Goal: Task Accomplishment & Management: Use online tool/utility

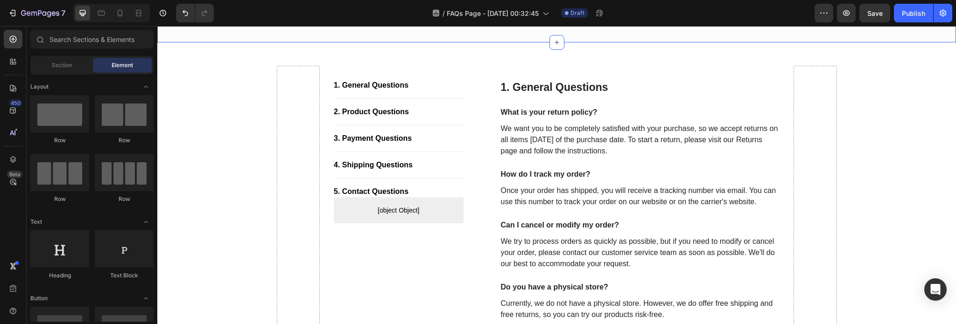
scroll to position [141, 0]
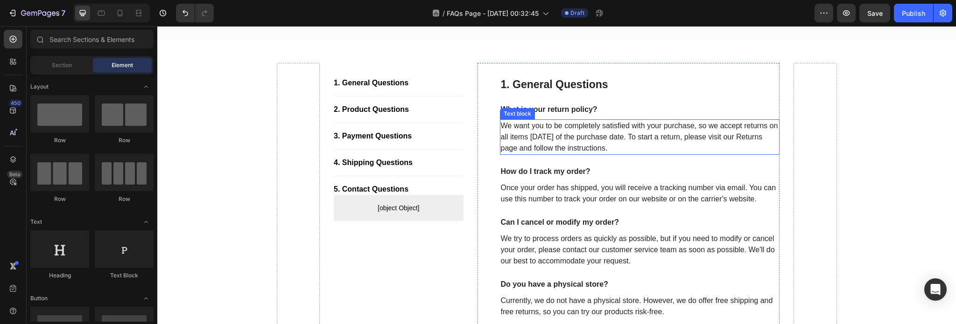
click at [532, 147] on p "We want you to be completely satisfied with your purchase, so we accept returns…" at bounding box center [640, 137] width 278 height 34
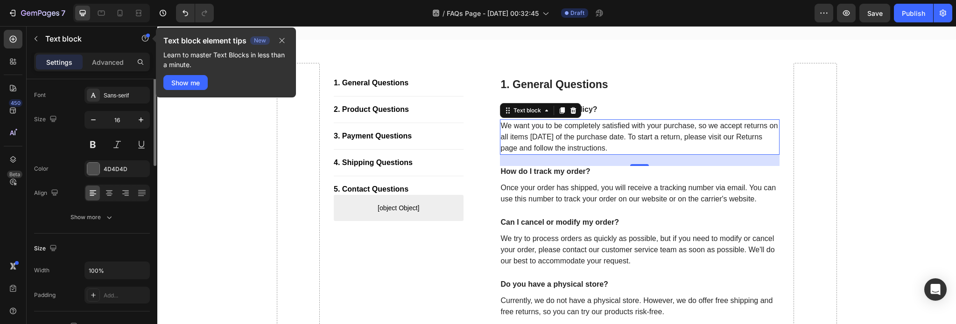
scroll to position [0, 0]
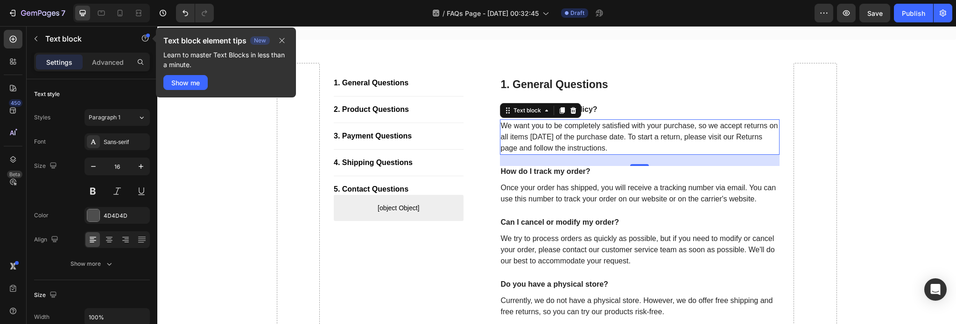
click at [545, 146] on p "We want you to be completely satisfied with your purchase, so we accept returns…" at bounding box center [640, 137] width 278 height 34
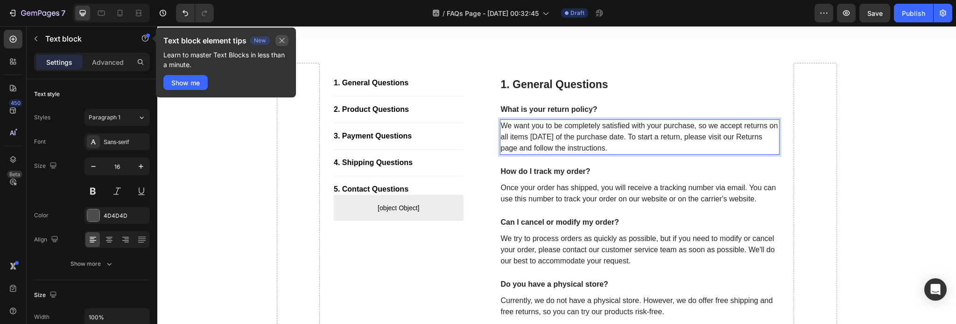
click at [278, 39] on button "button" at bounding box center [281, 40] width 13 height 11
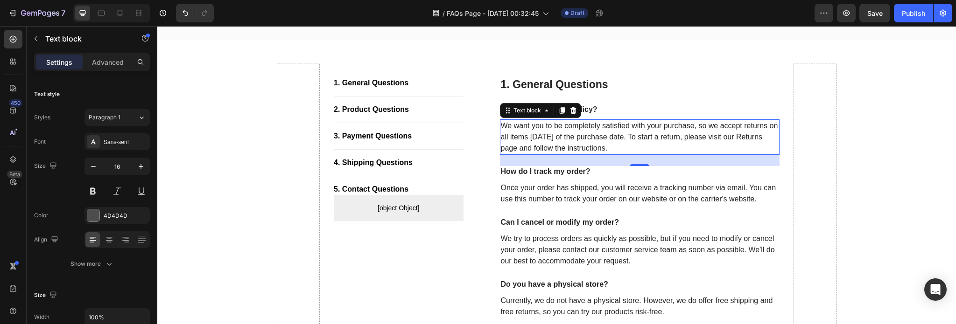
click at [534, 146] on p "We want you to be completely satisfied with your purchase, so we accept returns…" at bounding box center [640, 137] width 278 height 34
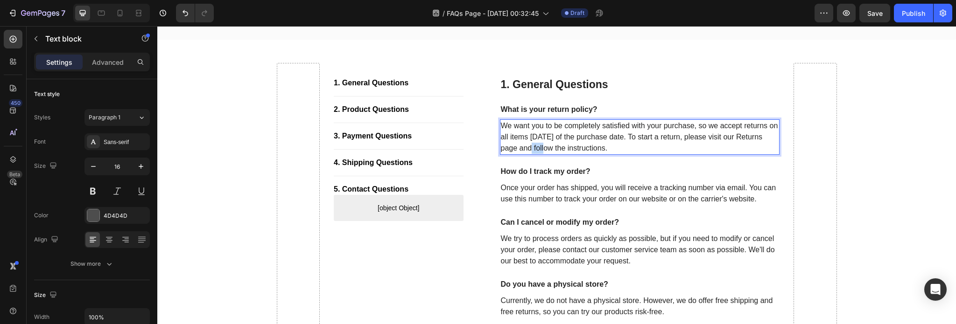
click at [534, 146] on p "We want you to be completely satisfied with your purchase, so we accept returns…" at bounding box center [640, 137] width 278 height 34
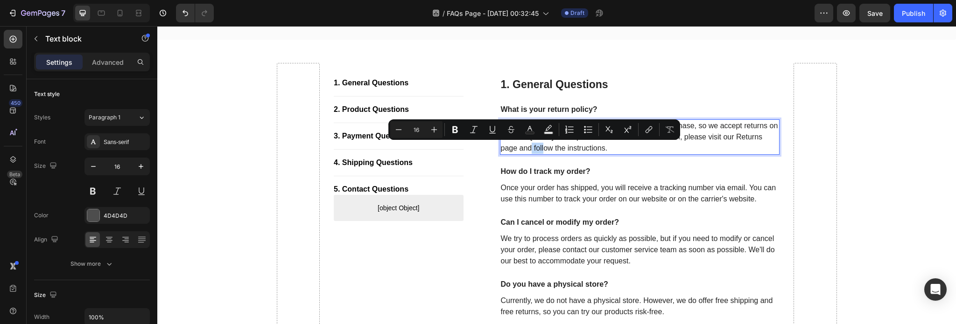
click at [542, 150] on p "We want you to be completely satisfied with your purchase, so we accept returns…" at bounding box center [640, 137] width 278 height 34
drag, startPoint x: 497, startPoint y: 146, endPoint x: 541, endPoint y: 151, distance: 44.6
click at [541, 151] on p "We want you to be completely satisfied with your purchase, so we accept returns…" at bounding box center [640, 137] width 278 height 34
click at [632, 125] on button "link" at bounding box center [633, 129] width 17 height 17
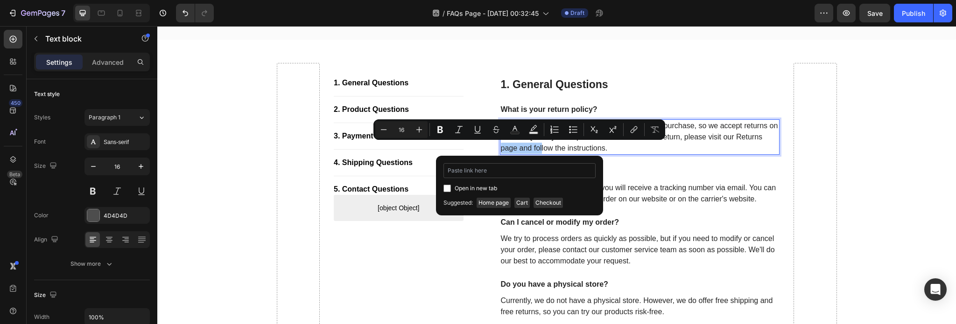
click at [516, 170] on input "Editor contextual toolbar" at bounding box center [519, 170] width 152 height 15
click at [485, 186] on span "Open in new tab" at bounding box center [476, 188] width 42 height 11
checkbox input "true"
click at [488, 168] on input "Editor contextual toolbar" at bounding box center [519, 170] width 152 height 15
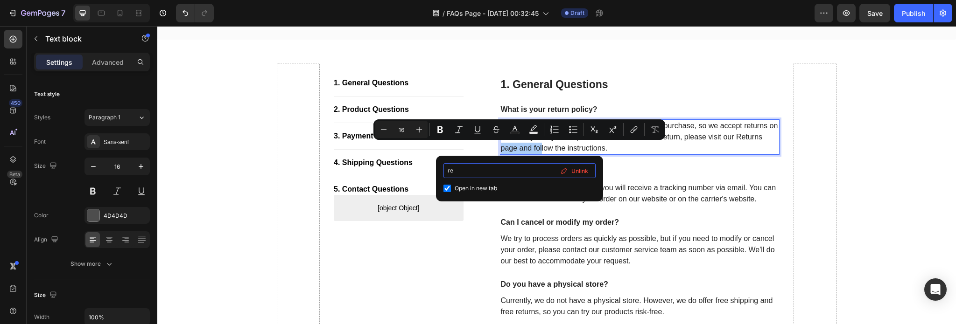
type input "re"
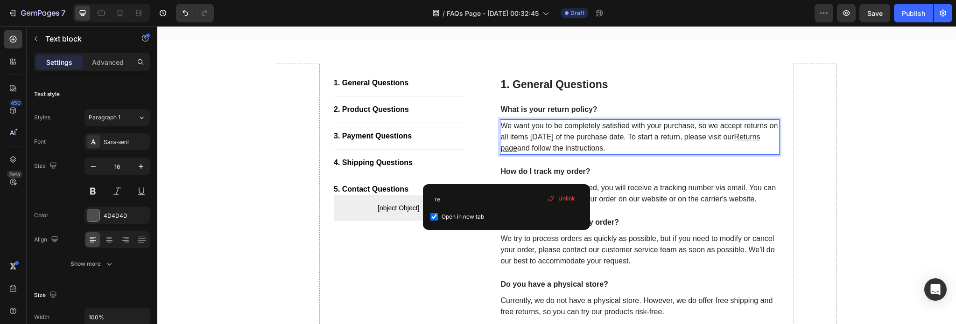
click at [506, 147] on u "Returns page" at bounding box center [631, 142] width 260 height 19
click at [454, 197] on input "re" at bounding box center [506, 199] width 152 height 15
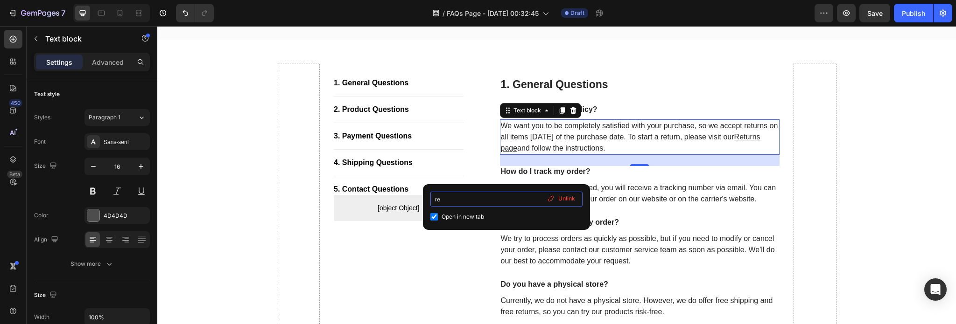
click at [454, 197] on input "re" at bounding box center [506, 199] width 152 height 15
paste input "[URL][DOMAIN_NAME]"
type input "[URL][DOMAIN_NAME]"
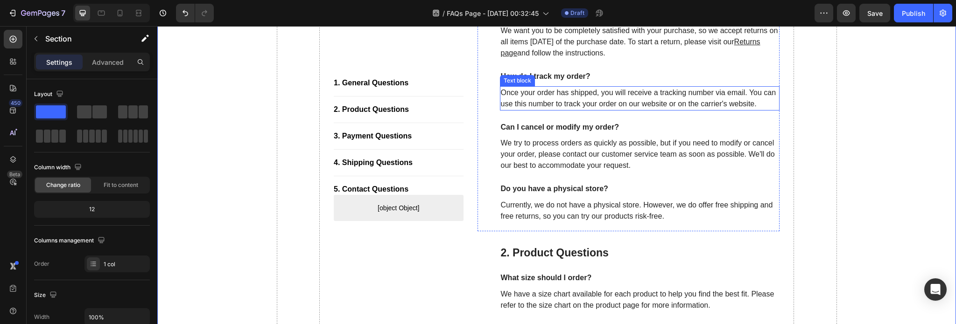
scroll to position [237, 0]
click at [560, 152] on p "We try to process orders as quickly as possible, but if you need to modify or c…" at bounding box center [640, 154] width 278 height 34
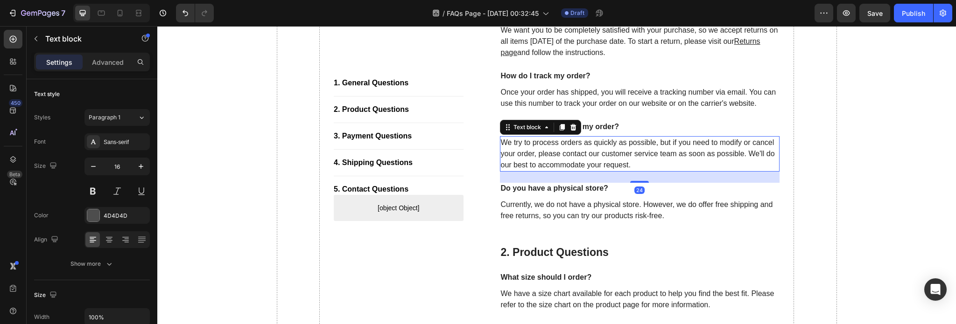
click at [560, 152] on p "We try to process orders as quickly as possible, but if you need to modify or c…" at bounding box center [640, 154] width 278 height 34
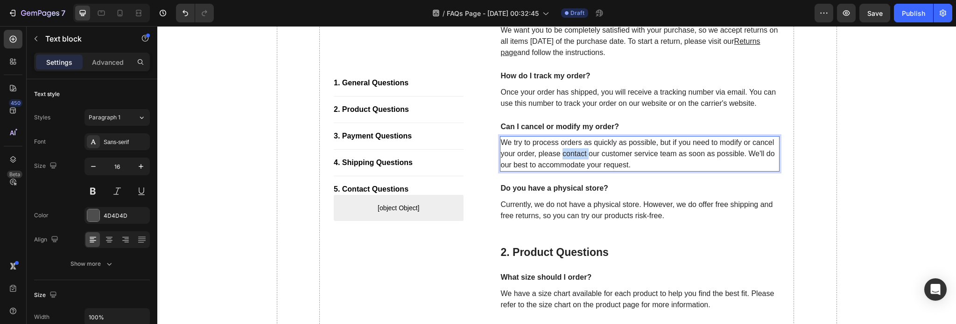
click at [560, 152] on p "We try to process orders as quickly as possible, but if you need to modify or c…" at bounding box center [640, 154] width 278 height 34
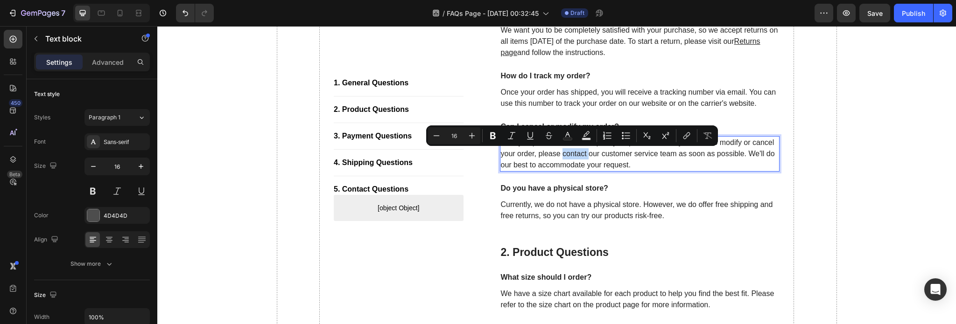
click at [560, 152] on p "We try to process orders as quickly as possible, but if you need to modify or c…" at bounding box center [640, 154] width 278 height 34
drag, startPoint x: 560, startPoint y: 154, endPoint x: 583, endPoint y: 154, distance: 22.9
click at [583, 154] on p "We try to process orders as quickly as possible, but if you need to modify or c…" at bounding box center [640, 154] width 278 height 34
click at [685, 133] on icon "Editor contextual toolbar" at bounding box center [685, 135] width 9 height 9
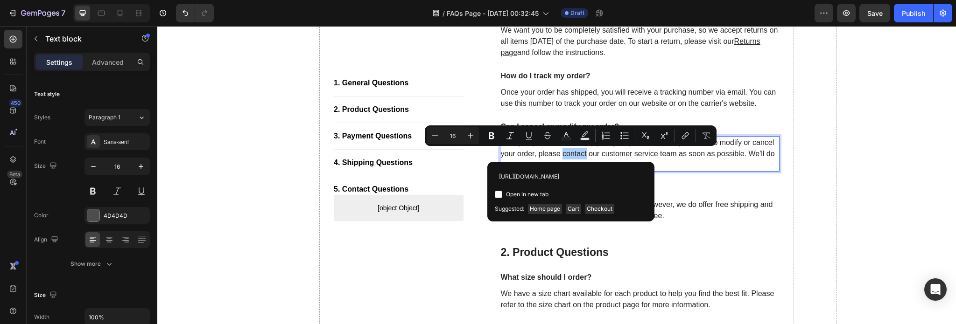
scroll to position [0, 21]
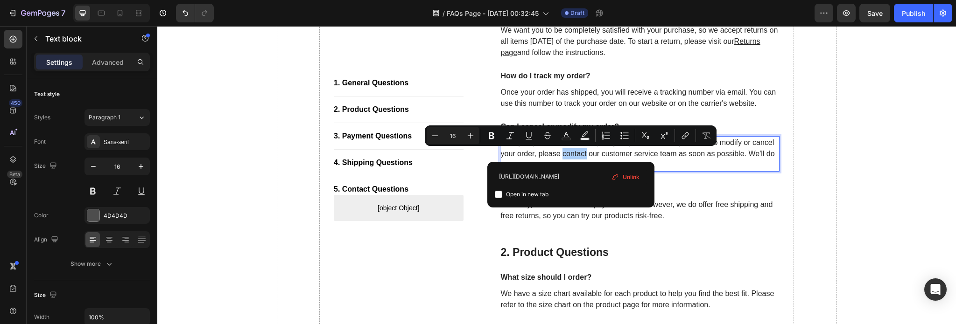
type input "[URL][DOMAIN_NAME]"
click at [499, 193] on input "Editor contextual toolbar" at bounding box center [498, 194] width 7 height 7
checkbox input "true"
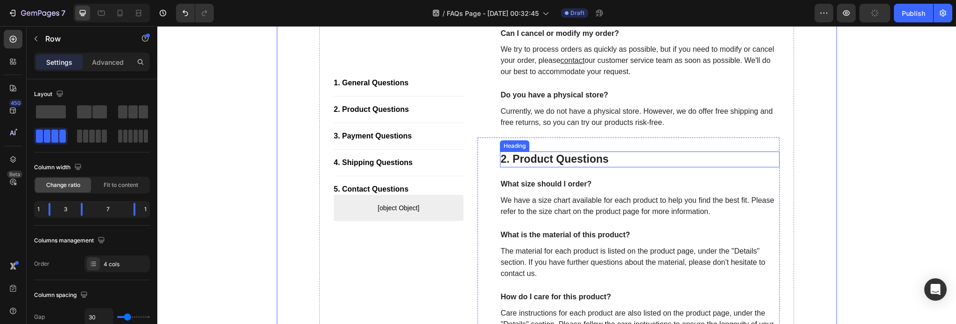
scroll to position [331, 0]
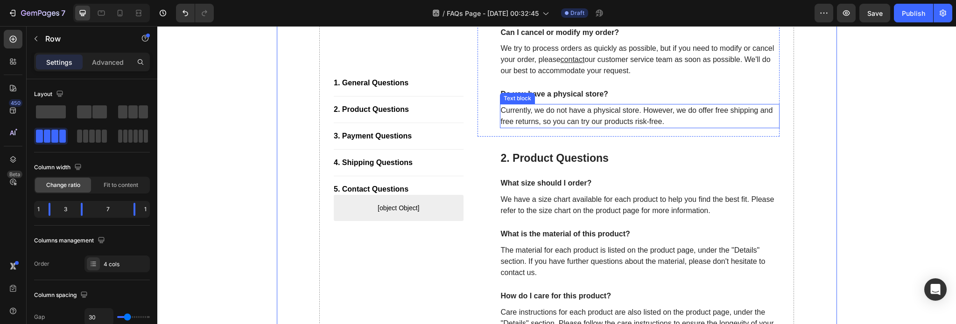
click at [724, 111] on p "Currently, we do not have a physical store. However, we do offer free shipping …" at bounding box center [640, 116] width 278 height 22
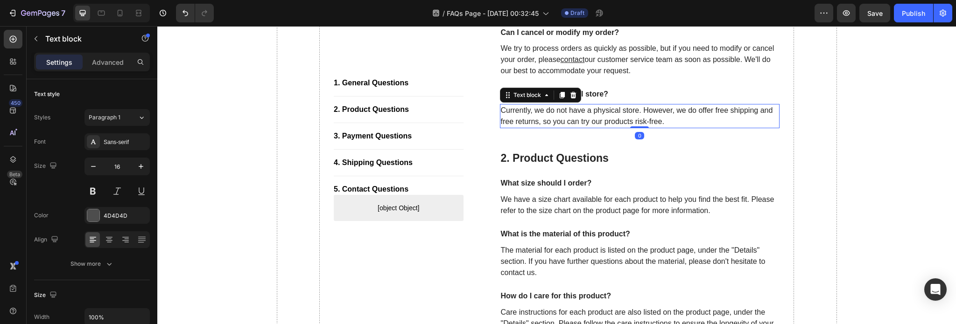
click at [724, 111] on p "Currently, we do not have a physical store. However, we do offer free shipping …" at bounding box center [640, 116] width 278 height 22
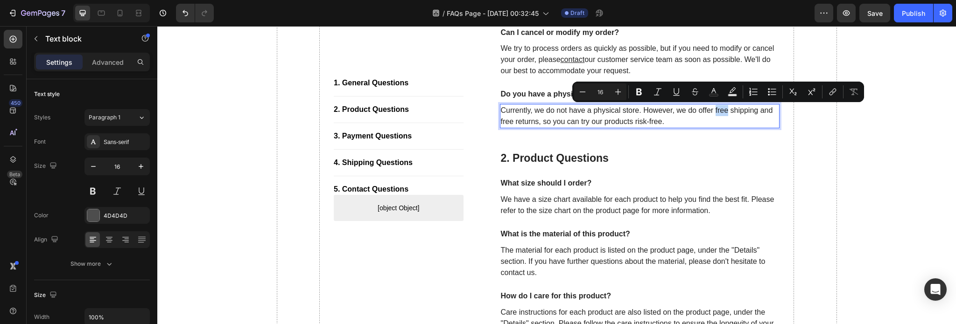
drag, startPoint x: 724, startPoint y: 111, endPoint x: 712, endPoint y: 112, distance: 12.2
click at [712, 112] on p "Currently, we do not have a physical store. However, we do offer free shipping …" at bounding box center [640, 116] width 278 height 22
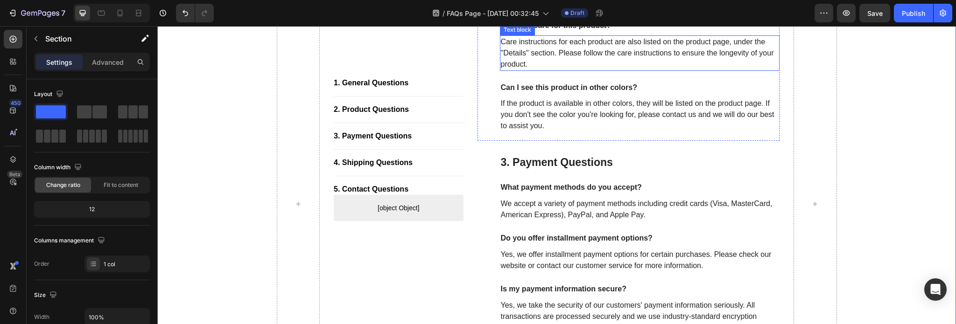
scroll to position [617, 0]
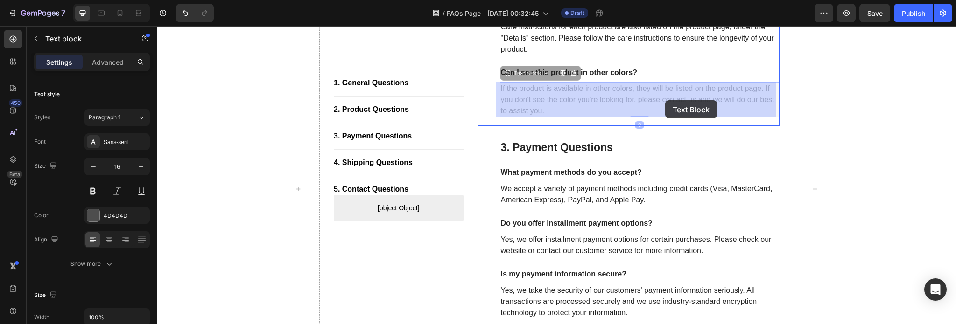
drag, startPoint x: 657, startPoint y: 101, endPoint x: 665, endPoint y: 100, distance: 8.0
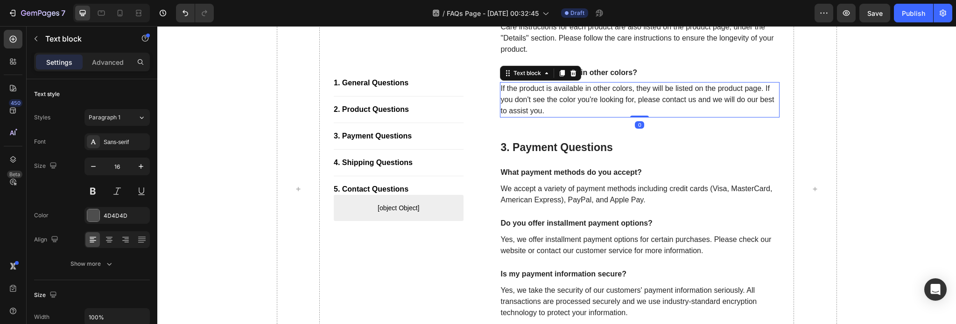
click at [665, 100] on p "If the product is available in other colors, they will be listed on the product…" at bounding box center [640, 100] width 278 height 34
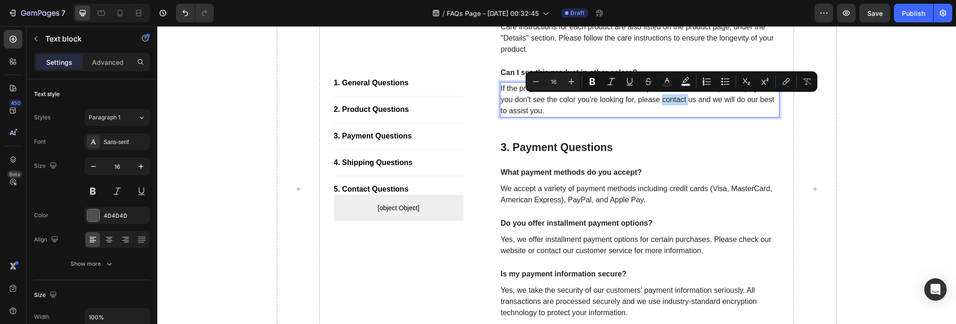
click at [659, 101] on p "If the product is available in other colors, they will be listed on the product…" at bounding box center [640, 100] width 278 height 34
drag, startPoint x: 659, startPoint y: 101, endPoint x: 692, endPoint y: 101, distance: 32.7
click at [692, 101] on p "If the product is available in other colors, they will be listed on the product…" at bounding box center [640, 100] width 278 height 34
click at [790, 78] on icon "Editor contextual toolbar" at bounding box center [789, 81] width 9 height 9
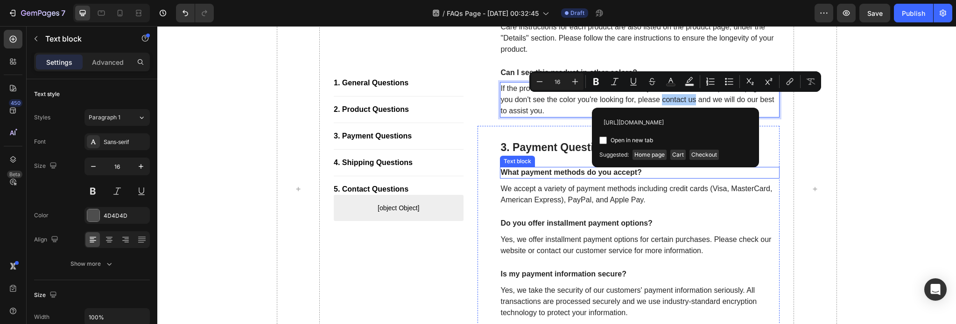
scroll to position [0, 21]
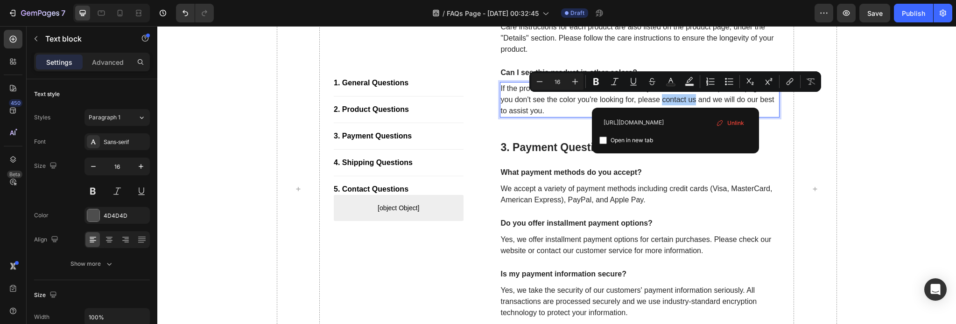
type input "[URL][DOMAIN_NAME]"
click at [602, 138] on input "Editor contextual toolbar" at bounding box center [602, 140] width 7 height 7
checkbox input "true"
click at [864, 102] on div "1. General Questions Button Title Line 2. Product Questions Button Title Line 3…" at bounding box center [556, 189] width 785 height 1232
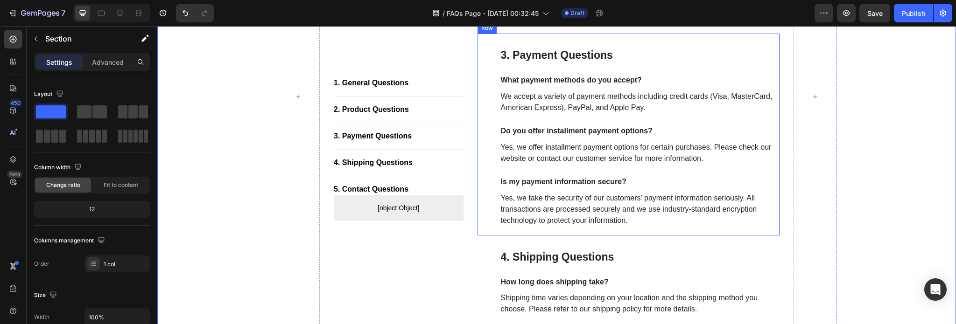
scroll to position [711, 0]
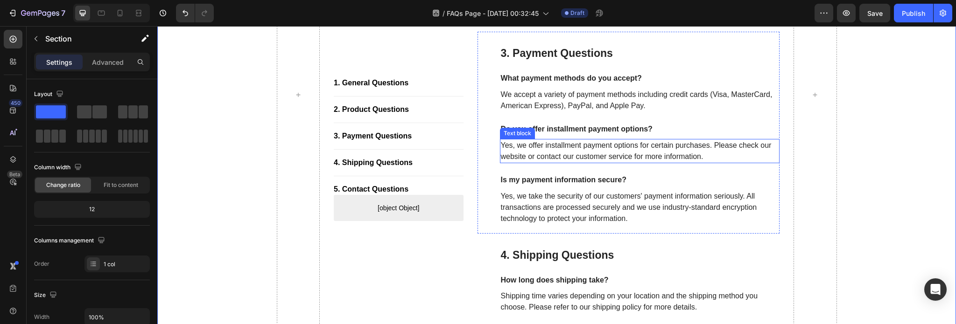
click at [533, 157] on p "Yes, we offer installment payment options for certain purchases. Please check o…" at bounding box center [640, 151] width 278 height 22
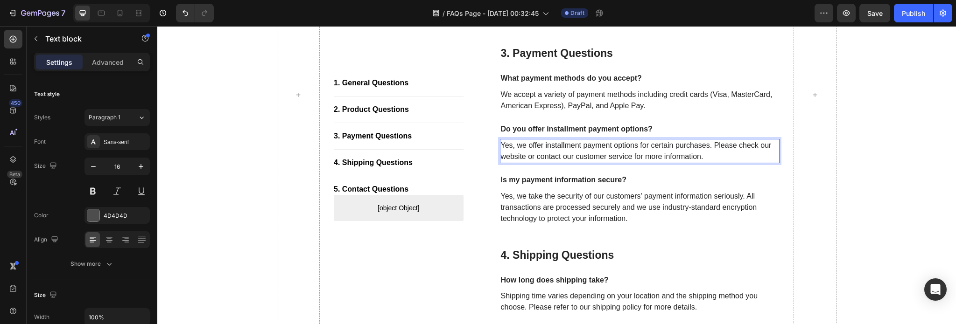
scroll to position [694, 0]
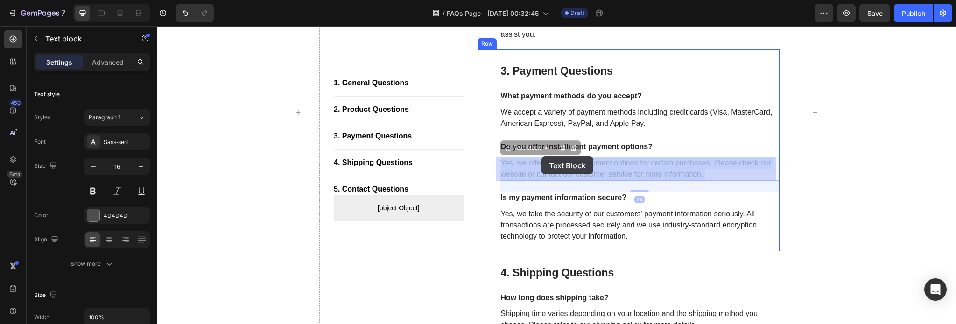
drag, startPoint x: 533, startPoint y: 157, endPoint x: 541, endPoint y: 156, distance: 8.9
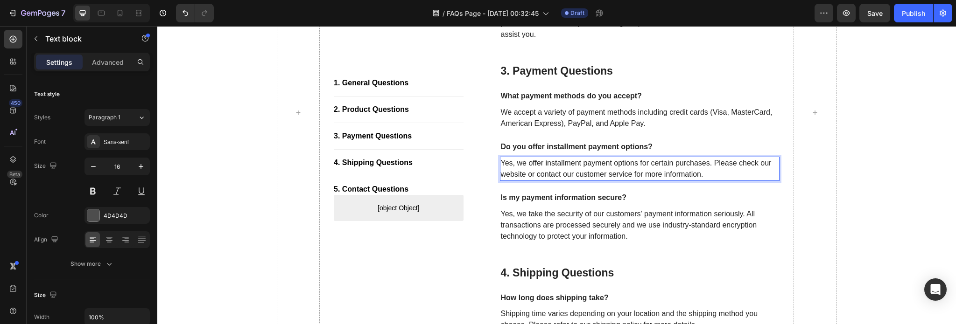
click at [534, 175] on p "Yes, we offer installment payment options for certain purchases. Please check o…" at bounding box center [640, 169] width 278 height 22
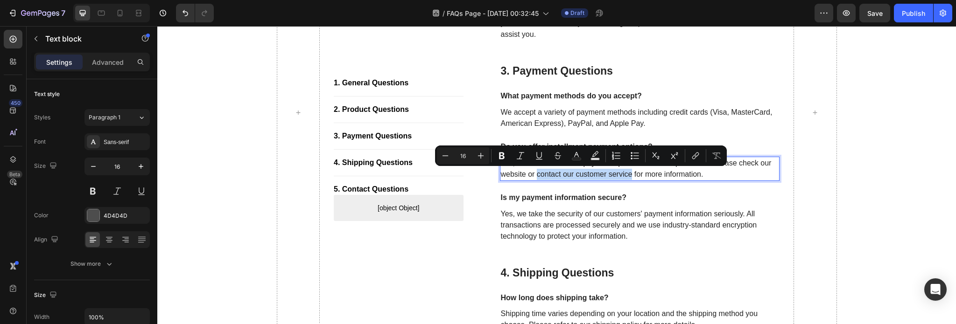
drag, startPoint x: 534, startPoint y: 175, endPoint x: 627, endPoint y: 177, distance: 93.8
click at [627, 177] on p "Yes, we offer installment payment options for certain purchases. Please check o…" at bounding box center [640, 169] width 278 height 22
click at [701, 151] on button "link" at bounding box center [695, 155] width 17 height 17
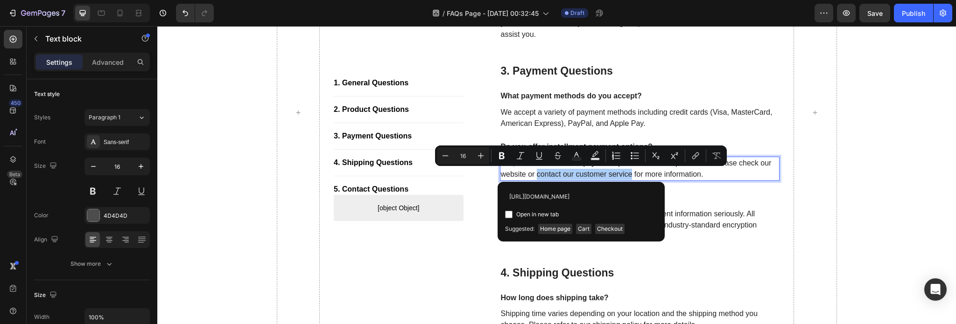
scroll to position [0, 21]
type input "[URL][DOMAIN_NAME]"
click at [506, 211] on input "Editor contextual toolbar" at bounding box center [508, 214] width 7 height 7
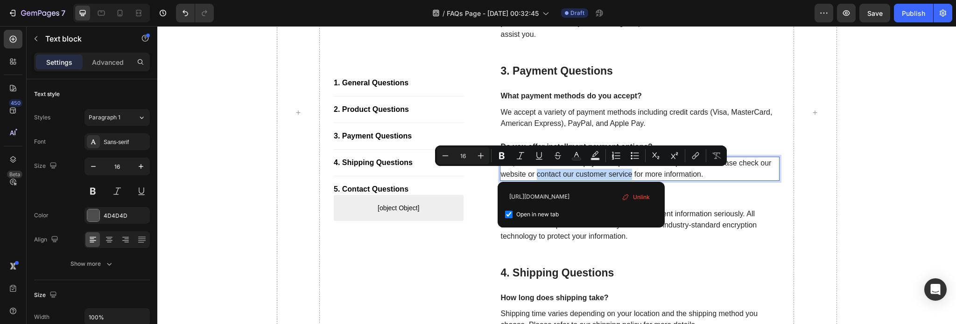
checkbox input "true"
click at [863, 156] on div "1. General Questions Button Title Line 2. Product Questions Button Title Line 3…" at bounding box center [556, 113] width 785 height 1232
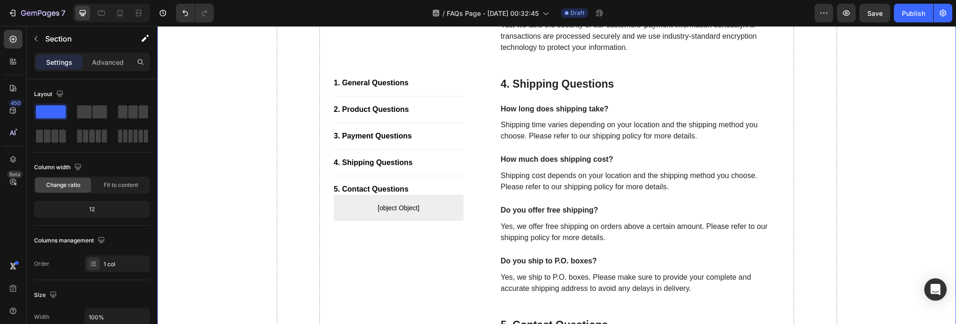
scroll to position [883, 0]
click at [591, 133] on p "Shipping time varies depending on your location and the shipping method you cho…" at bounding box center [640, 130] width 278 height 22
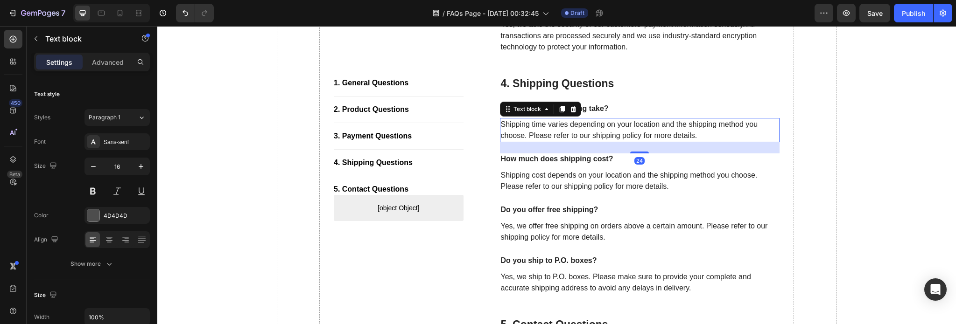
click at [590, 135] on p "Shipping time varies depending on your location and the shipping method you cho…" at bounding box center [640, 130] width 278 height 22
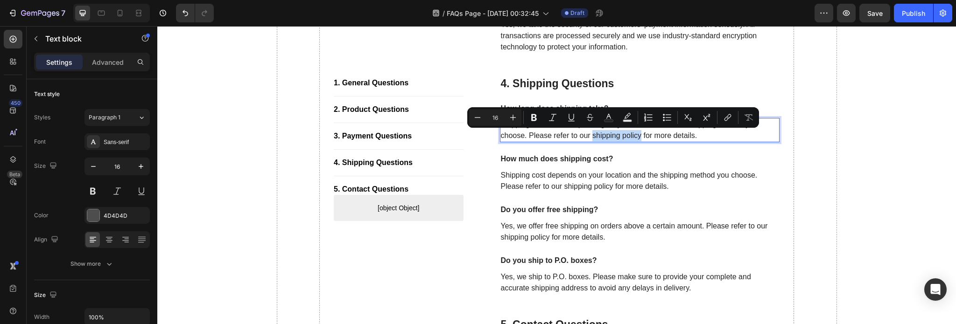
drag, startPoint x: 589, startPoint y: 136, endPoint x: 637, endPoint y: 138, distance: 47.6
click at [637, 138] on p "Shipping time varies depending on your location and the shipping method you cho…" at bounding box center [640, 130] width 278 height 22
click at [726, 118] on icon "Editor contextual toolbar" at bounding box center [727, 117] width 9 height 9
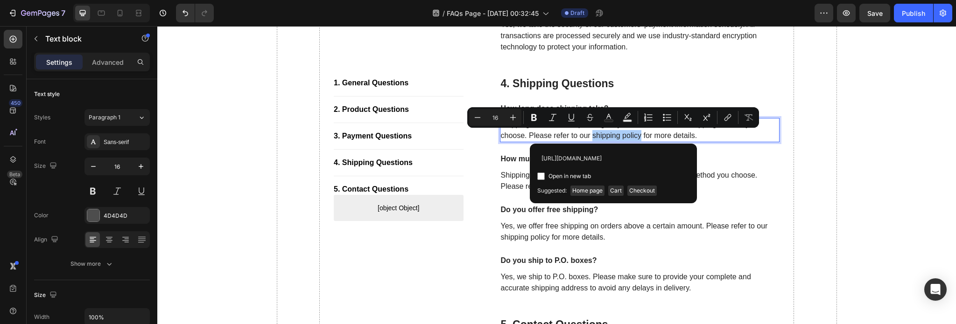
scroll to position [0, 45]
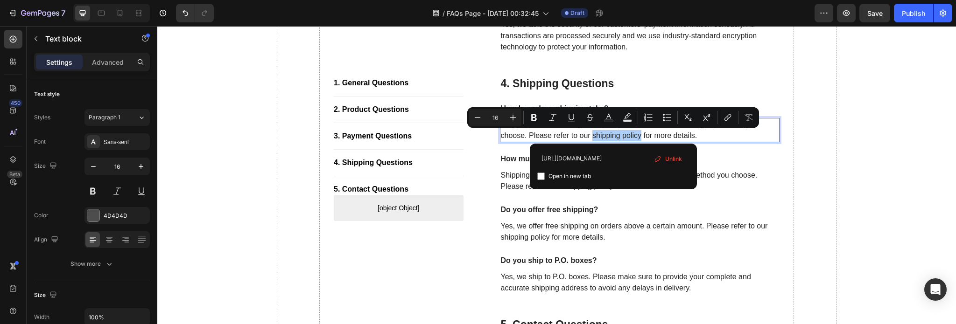
type input "[URL][DOMAIN_NAME]"
click at [540, 173] on input "Editor contextual toolbar" at bounding box center [540, 176] width 7 height 7
checkbox input "true"
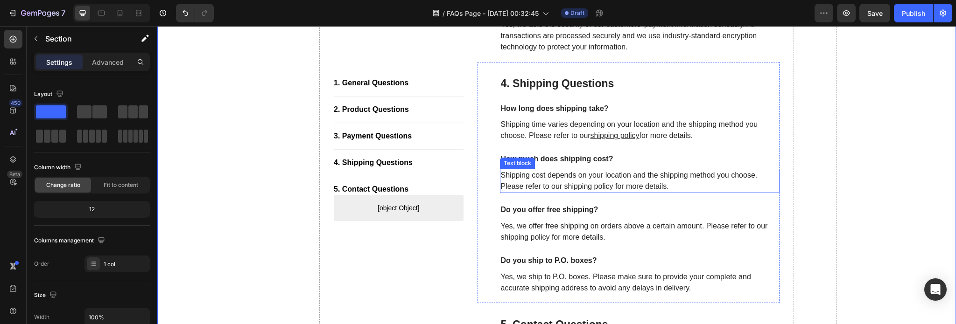
click at [562, 188] on p "Shipping cost depends on your location and the shipping method you choose. Plea…" at bounding box center [640, 181] width 278 height 22
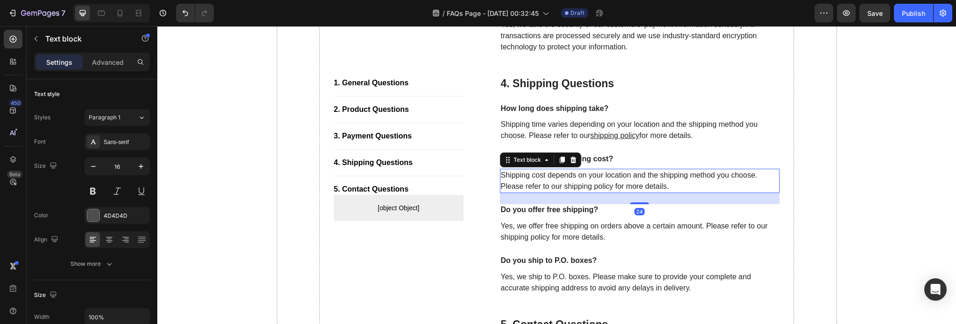
click at [562, 188] on p "Shipping cost depends on your location and the shipping method you choose. Plea…" at bounding box center [640, 181] width 278 height 22
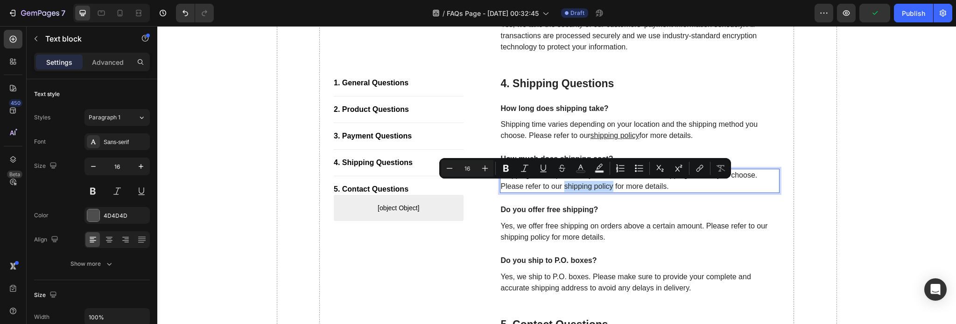
drag, startPoint x: 561, startPoint y: 188, endPoint x: 609, endPoint y: 186, distance: 47.6
click at [609, 186] on p "Shipping cost depends on your location and the shipping method you choose. Plea…" at bounding box center [640, 181] width 278 height 22
click at [702, 166] on icon "Editor contextual toolbar" at bounding box center [701, 167] width 4 height 5
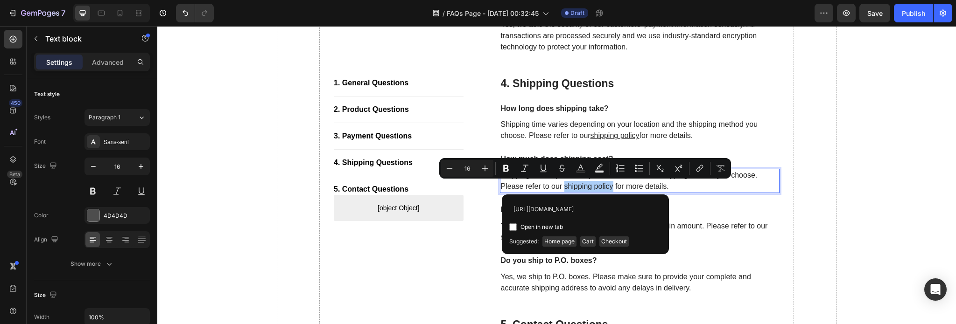
scroll to position [0, 45]
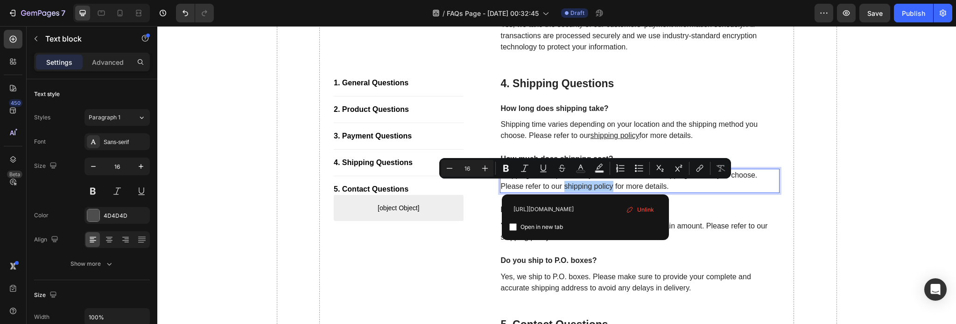
type input "[URL][DOMAIN_NAME]"
click at [512, 225] on input "Editor contextual toolbar" at bounding box center [512, 227] width 7 height 7
checkbox input "true"
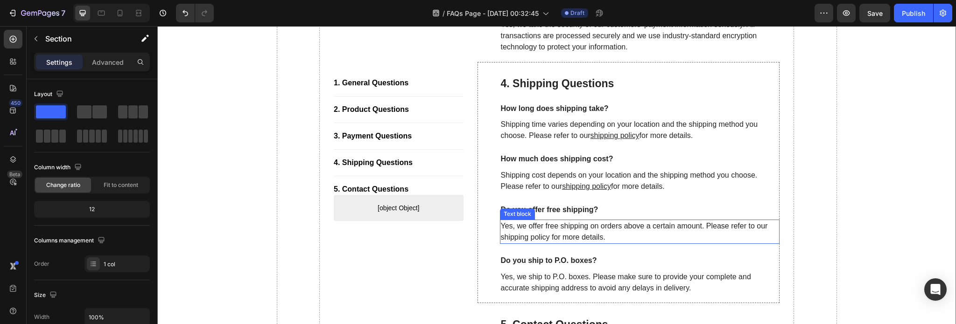
click at [501, 238] on p "Yes, we offer free shipping on orders above a certain amount. Please refer to o…" at bounding box center [640, 232] width 278 height 22
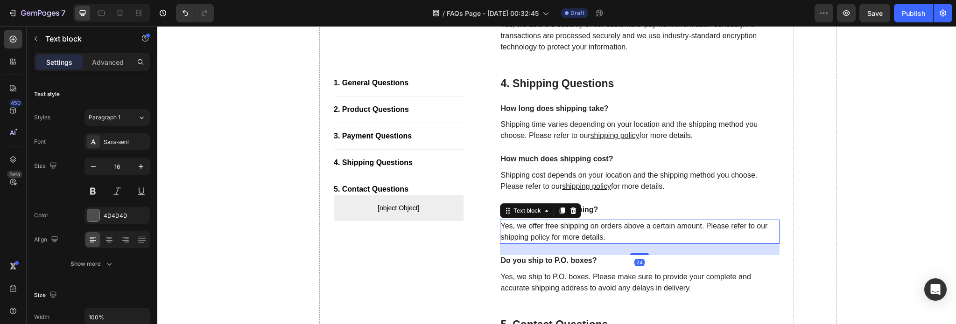
click at [501, 239] on p "Yes, we offer free shipping on orders above a certain amount. Please refer to o…" at bounding box center [640, 232] width 278 height 22
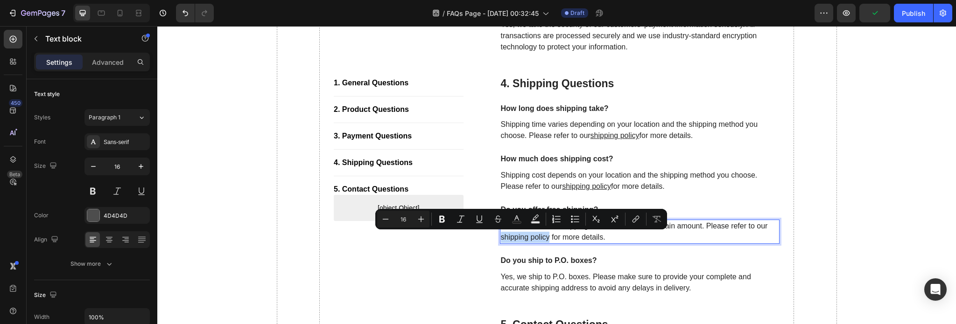
drag, startPoint x: 499, startPoint y: 239, endPoint x: 545, endPoint y: 240, distance: 46.7
click at [545, 240] on p "Yes, we offer free shipping on orders above a certain amount. Please refer to o…" at bounding box center [640, 232] width 278 height 22
click at [635, 215] on icon "Editor contextual toolbar" at bounding box center [635, 219] width 9 height 9
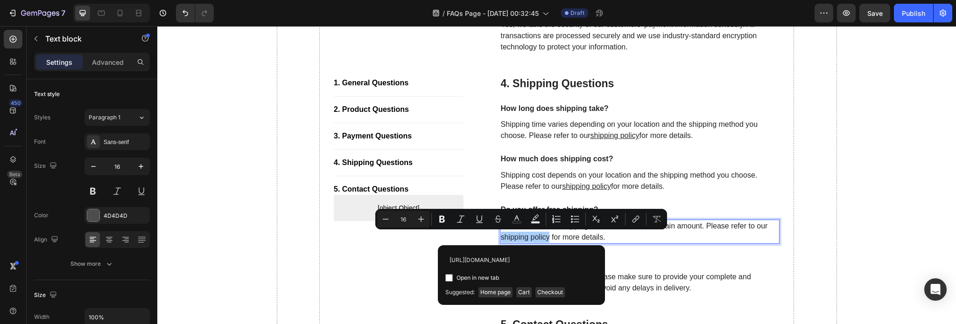
scroll to position [0, 45]
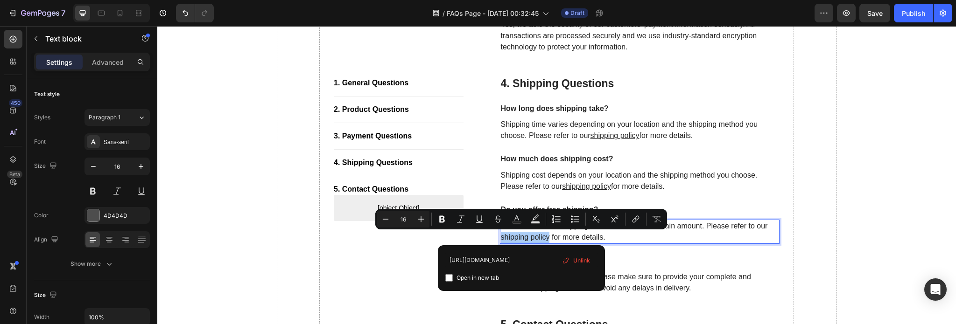
type input "[URL][DOMAIN_NAME]"
click at [451, 281] on input "Editor contextual toolbar" at bounding box center [448, 277] width 7 height 7
checkbox input "true"
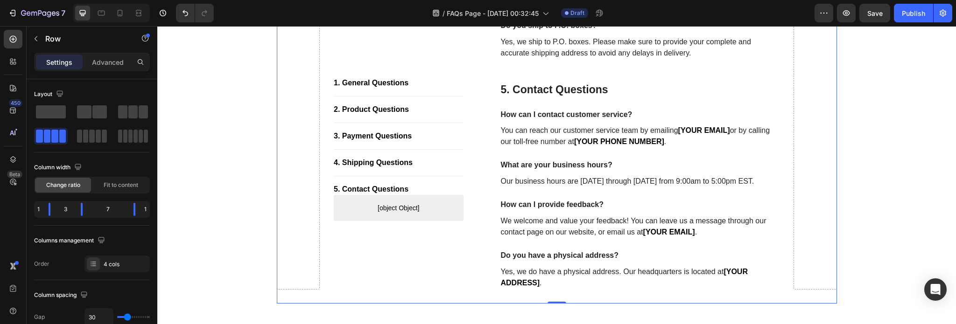
scroll to position [1119, 0]
click at [730, 129] on p "You can reach our customer service team by emailing [YOUR EMAIL] or by calling …" at bounding box center [640, 135] width 278 height 22
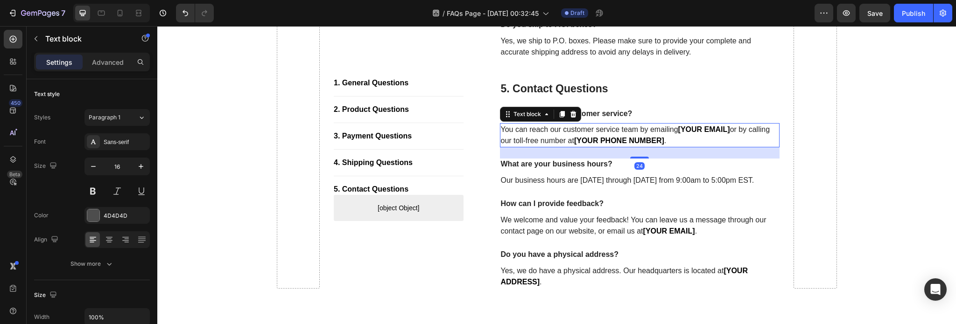
click at [731, 129] on p "You can reach our customer service team by emailing [YOUR EMAIL] or by calling …" at bounding box center [640, 135] width 278 height 22
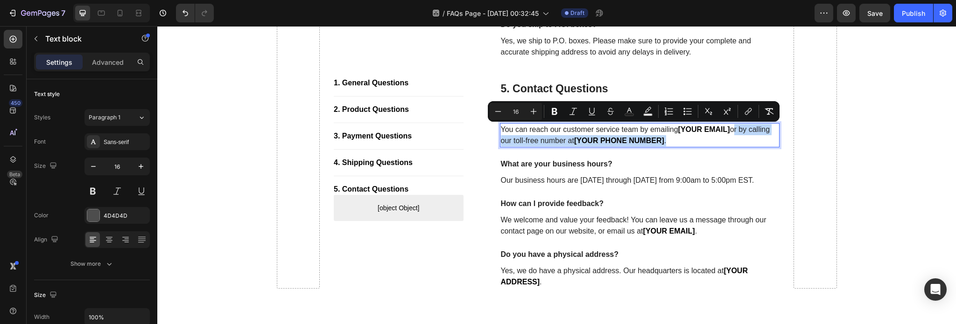
drag, startPoint x: 731, startPoint y: 129, endPoint x: 736, endPoint y: 138, distance: 10.0
click at [736, 138] on p "You can reach our customer service team by emailing [YOUR EMAIL] or by calling …" at bounding box center [640, 135] width 278 height 22
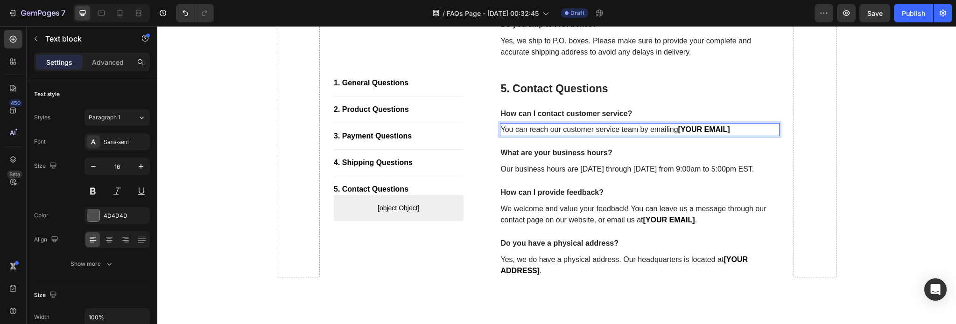
click at [678, 128] on strong "[YOUR EMAIL]" at bounding box center [704, 130] width 52 height 8
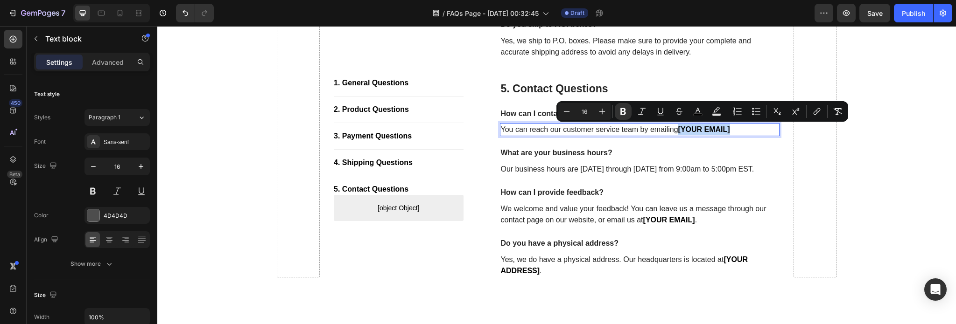
drag, startPoint x: 675, startPoint y: 131, endPoint x: 729, endPoint y: 134, distance: 53.8
click at [729, 134] on p "You can reach our customer service team by emailing [YOUR EMAIL]" at bounding box center [640, 129] width 278 height 11
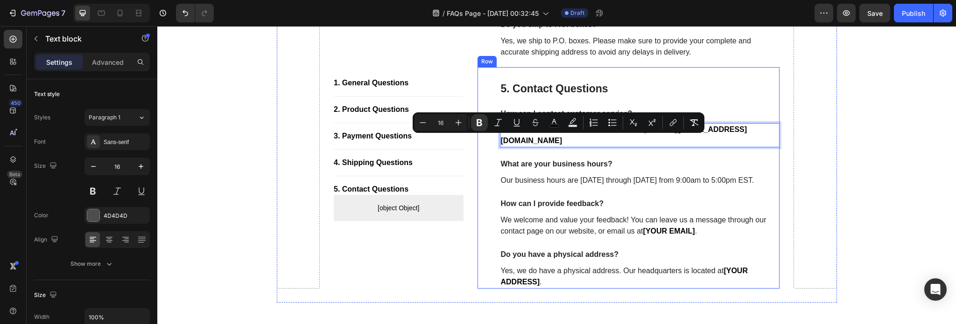
drag, startPoint x: 618, startPoint y: 142, endPoint x: 493, endPoint y: 143, distance: 125.6
click at [493, 143] on div "5. Contact Questions Heading How can I contact customer service? Text block You…" at bounding box center [629, 178] width 302 height 222
click at [678, 119] on button "link" at bounding box center [673, 122] width 17 height 17
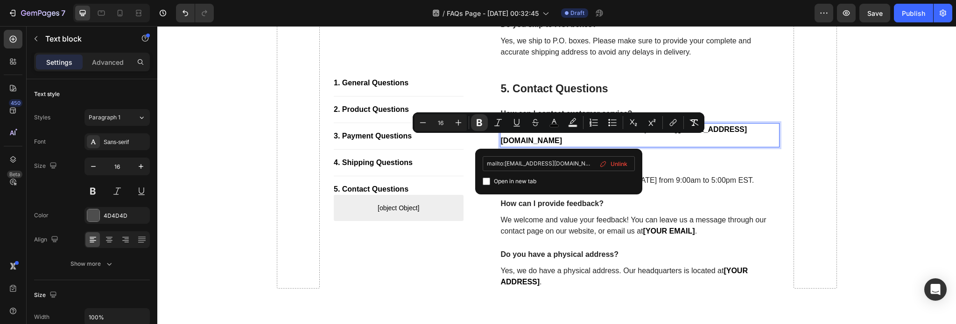
scroll to position [0, 5]
type input "mailto:[EMAIL_ADDRESS][DOMAIN_NAME]"
click at [486, 180] on input "Editor contextual toolbar" at bounding box center [486, 181] width 7 height 7
checkbox input "true"
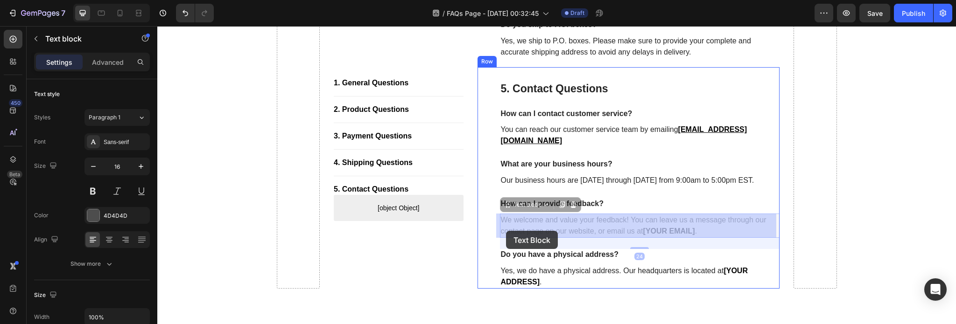
drag, startPoint x: 498, startPoint y: 231, endPoint x: 506, endPoint y: 231, distance: 7.9
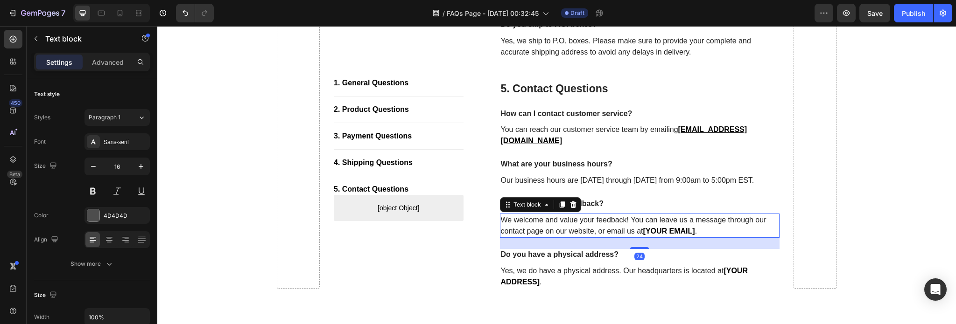
click at [506, 231] on p "We welcome and value your feedback! You can leave us a message through our cont…" at bounding box center [640, 226] width 278 height 22
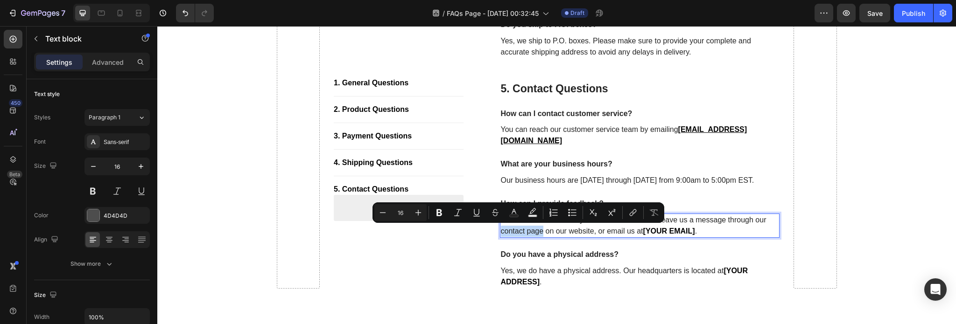
drag, startPoint x: 497, startPoint y: 230, endPoint x: 538, endPoint y: 233, distance: 40.7
click at [538, 233] on p "We welcome and value your feedback! You can leave us a message through our cont…" at bounding box center [640, 226] width 278 height 22
click at [631, 210] on icon "Editor contextual toolbar" at bounding box center [632, 212] width 9 height 9
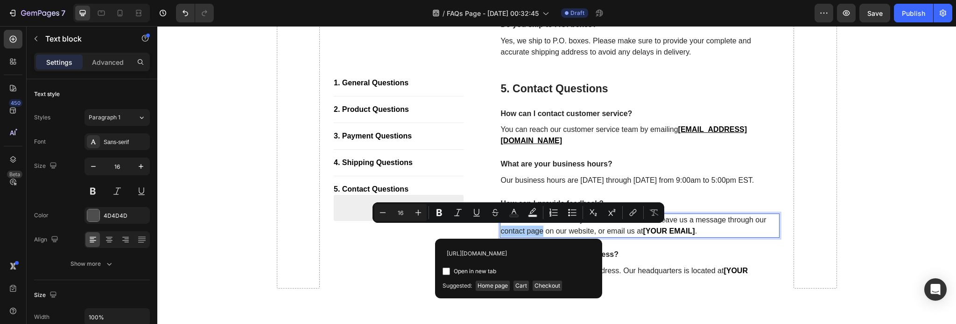
scroll to position [0, 21]
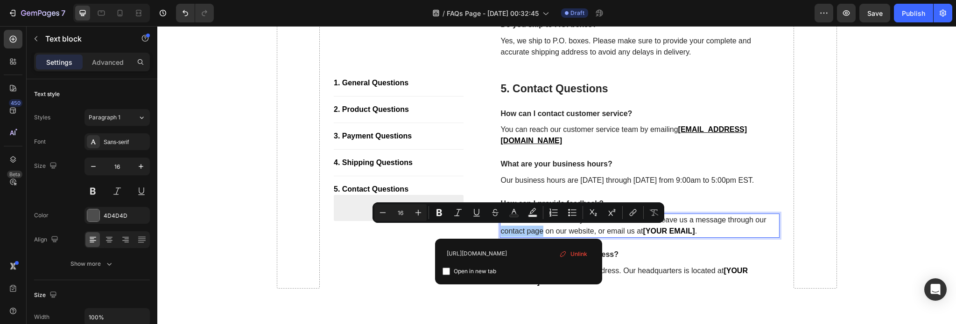
type input "[URL][DOMAIN_NAME]"
click at [444, 270] on input "Editor contextual toolbar" at bounding box center [445, 271] width 7 height 7
checkbox input "true"
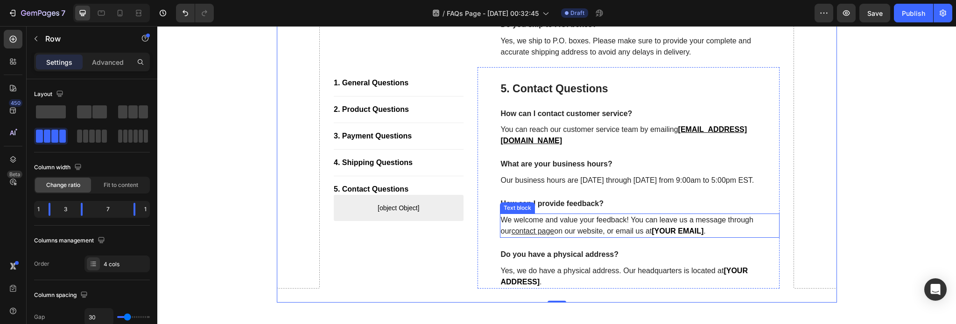
click at [652, 231] on strong "[YOUR EMAIL]" at bounding box center [678, 231] width 52 height 8
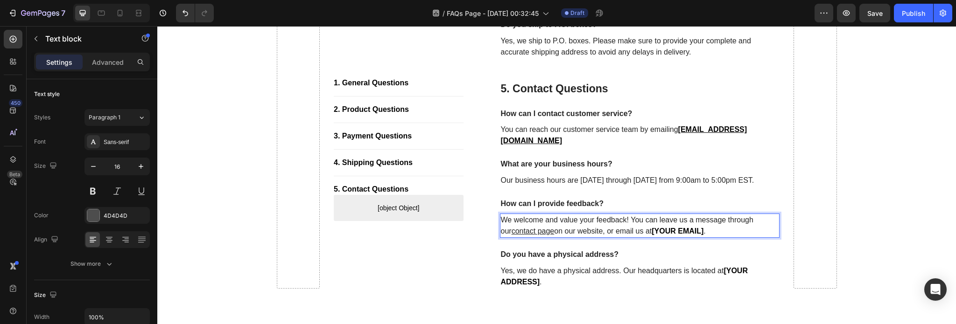
click at [652, 231] on strong "[YOUR EMAIL]" at bounding box center [678, 231] width 52 height 8
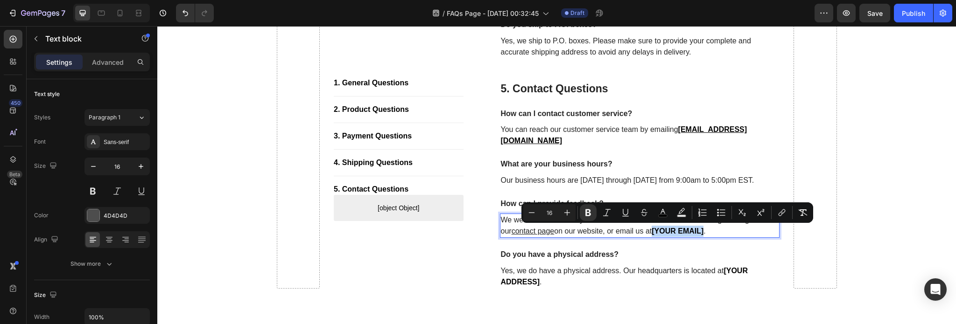
drag, startPoint x: 642, startPoint y: 231, endPoint x: 693, endPoint y: 233, distance: 50.9
click at [693, 233] on strong "[YOUR EMAIL]" at bounding box center [678, 231] width 52 height 8
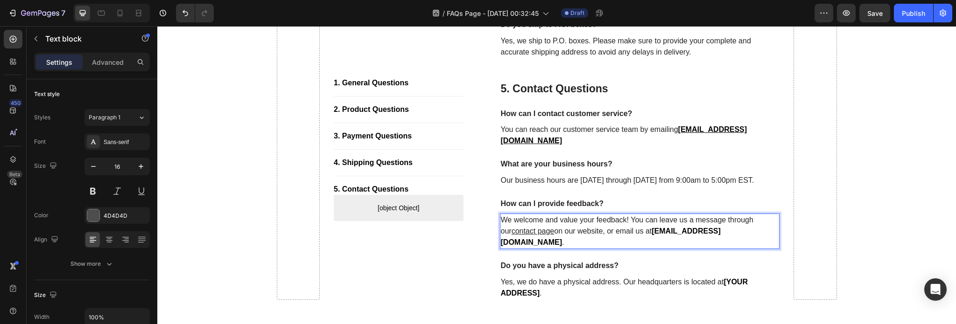
click at [646, 230] on strong "[EMAIL_ADDRESS][DOMAIN_NAME]" at bounding box center [611, 236] width 220 height 19
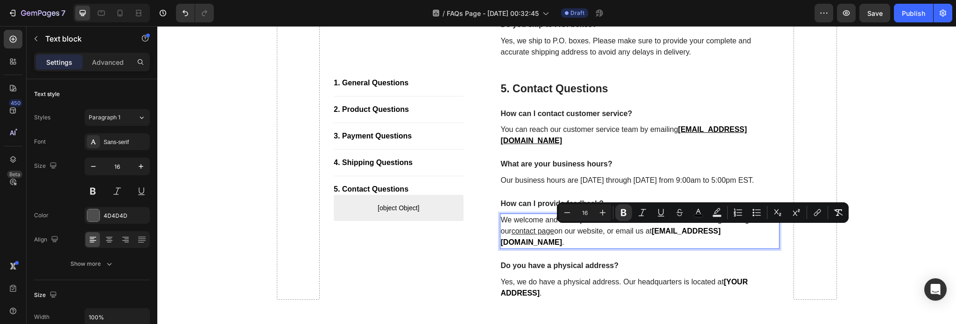
drag, startPoint x: 642, startPoint y: 232, endPoint x: 762, endPoint y: 232, distance: 119.5
click at [721, 232] on strong "[EMAIL_ADDRESS][DOMAIN_NAME]" at bounding box center [611, 236] width 220 height 19
copy strong "[EMAIL_ADDRESS][DOMAIN_NAME]"
click at [821, 211] on icon "Editor contextual toolbar" at bounding box center [817, 212] width 9 height 9
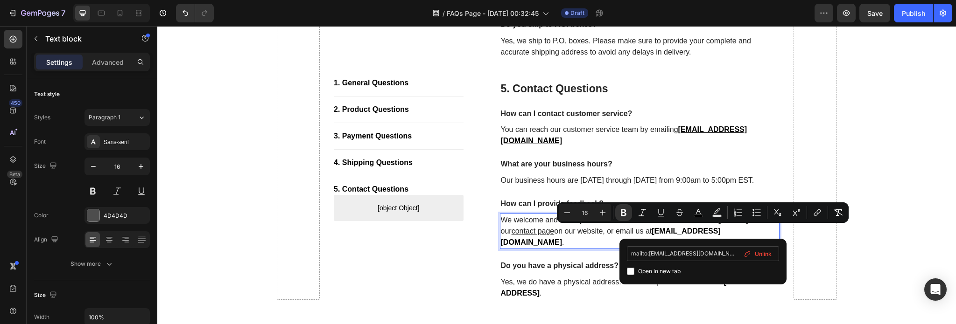
scroll to position [0, 5]
type input "mailto:[EMAIL_ADDRESS][DOMAIN_NAME]"
click at [629, 269] on input "Editor contextual toolbar" at bounding box center [630, 271] width 7 height 7
checkbox input "true"
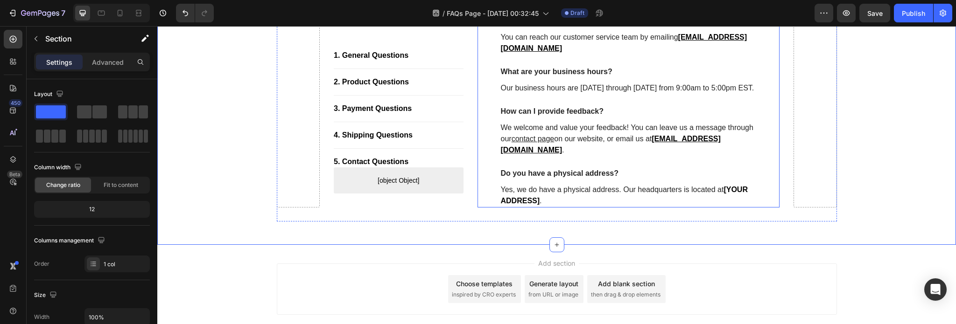
scroll to position [1214, 0]
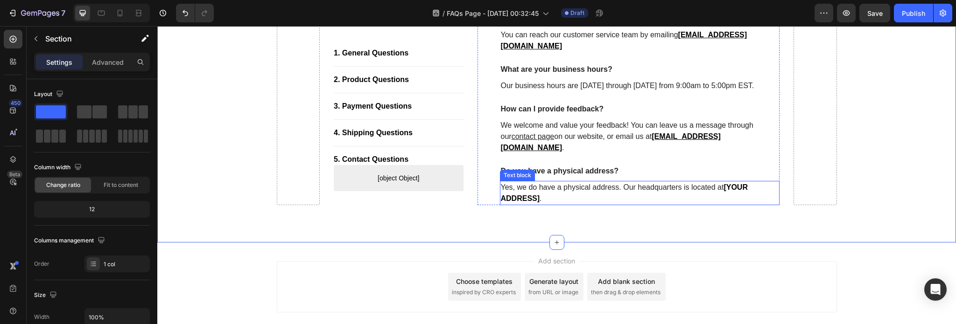
click at [721, 182] on p "Yes, we do have a physical address. Our headquarters is located at [YOUR ADDRES…" at bounding box center [640, 193] width 278 height 22
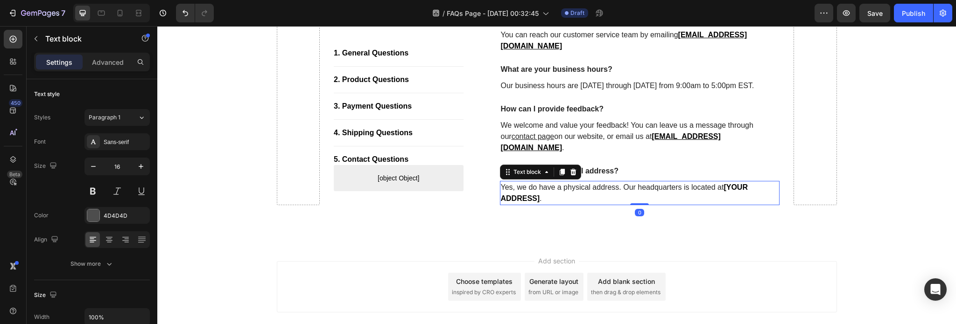
click at [721, 182] on p "Yes, we do have a physical address. Our headquarters is located at [YOUR ADDRES…" at bounding box center [640, 193] width 278 height 22
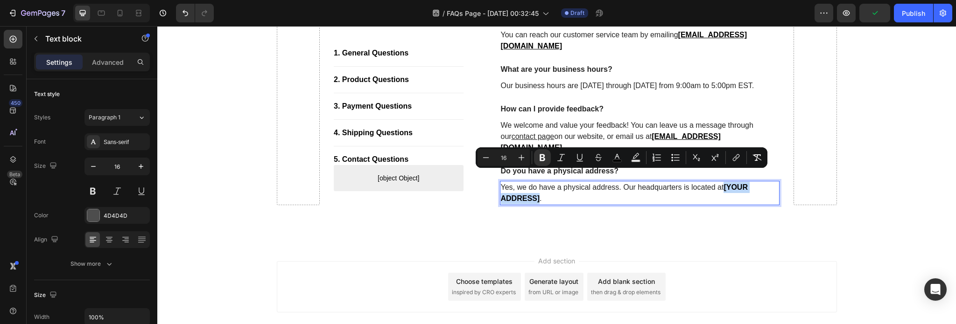
drag, startPoint x: 721, startPoint y: 177, endPoint x: 537, endPoint y: 190, distance: 184.8
click at [537, 190] on p "Yes, we do have a physical address. Our headquarters is located at [YOUR ADDRES…" at bounding box center [640, 193] width 278 height 22
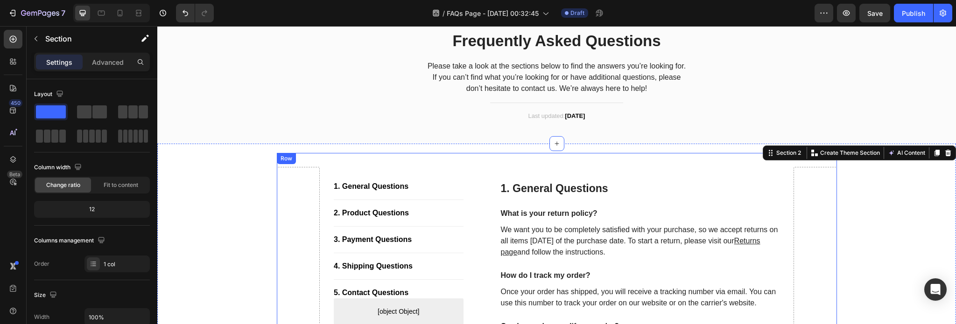
scroll to position [0, 0]
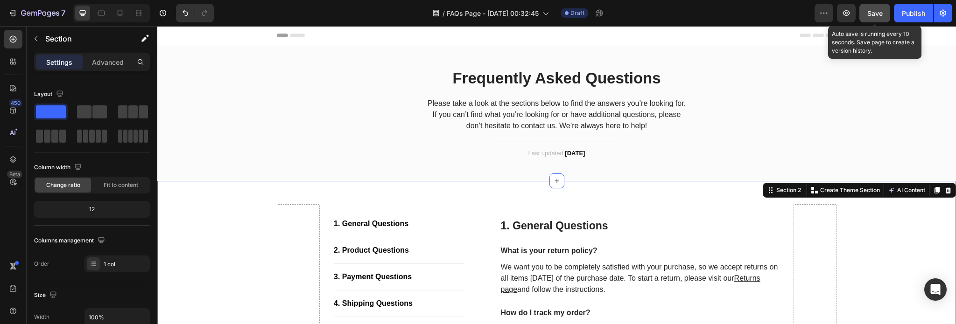
click at [879, 10] on span "Save" at bounding box center [874, 13] width 15 height 8
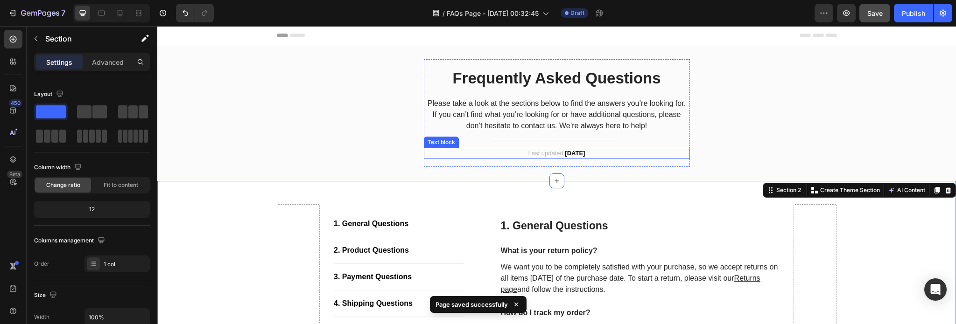
click at [583, 151] on strong "[DATE]" at bounding box center [575, 153] width 20 height 7
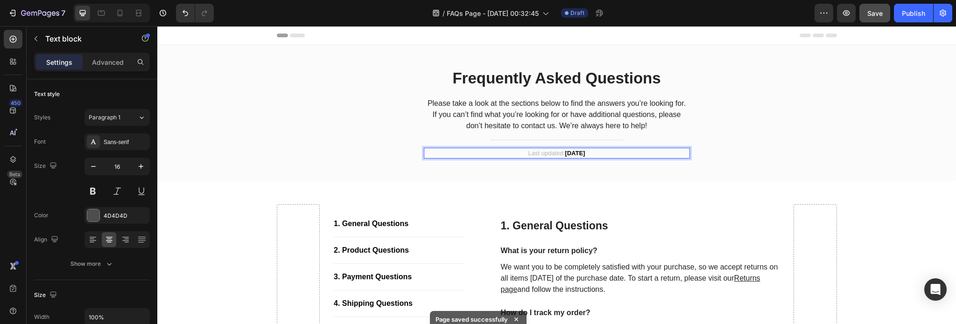
click at [569, 155] on strong "[DATE]" at bounding box center [575, 153] width 20 height 7
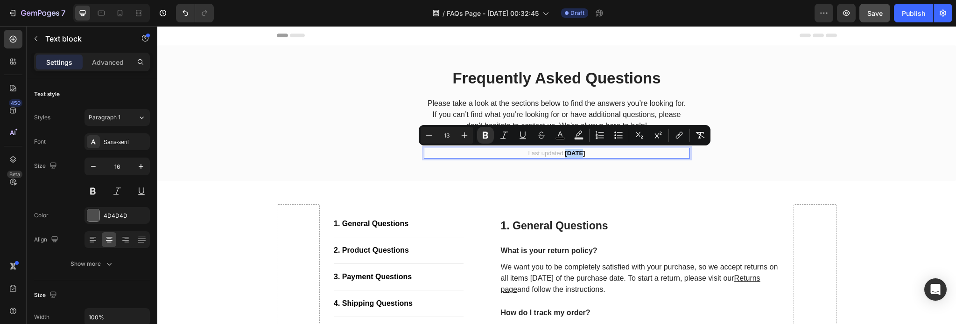
drag, startPoint x: 571, startPoint y: 153, endPoint x: 558, endPoint y: 156, distance: 13.4
click at [565, 156] on strong "[DATE]" at bounding box center [575, 153] width 20 height 7
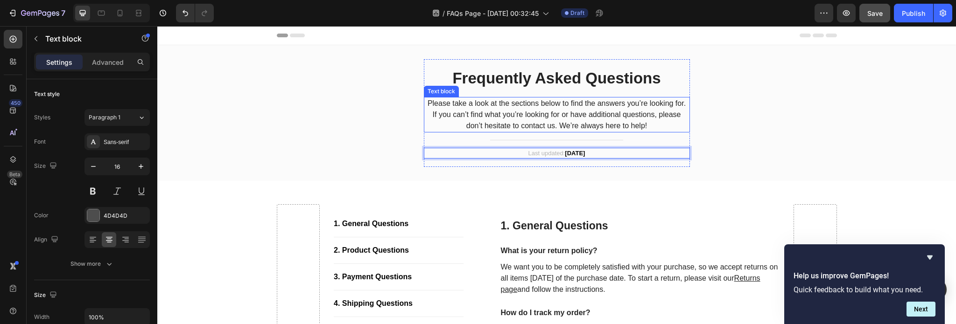
click at [520, 126] on p "Please take a look at the sections below to find the answers you’re looking for…" at bounding box center [557, 115] width 264 height 34
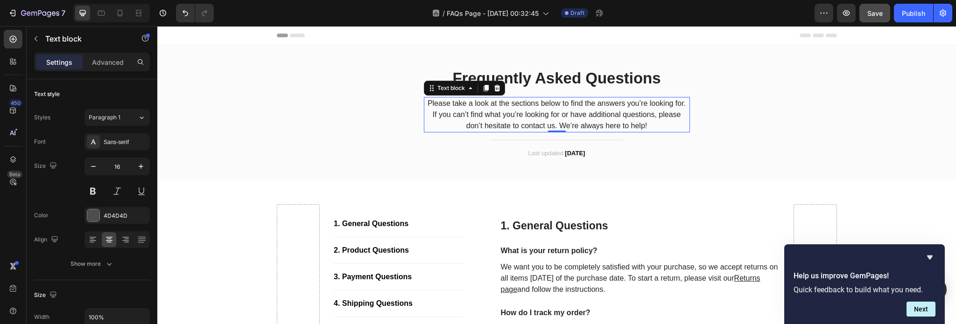
click at [520, 126] on p "Please take a look at the sections below to find the answers you’re looking for…" at bounding box center [557, 115] width 264 height 34
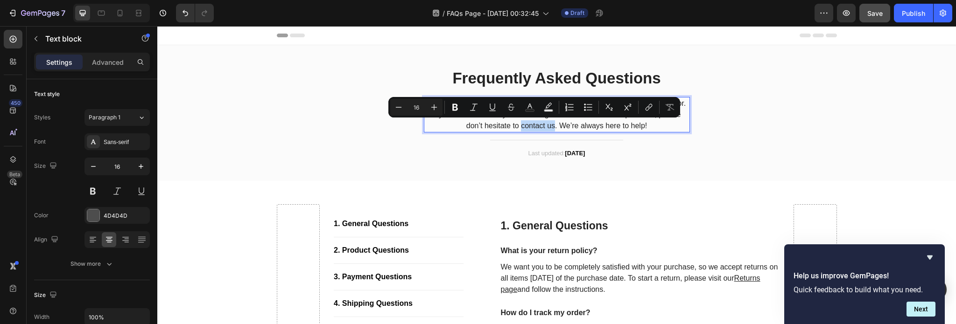
drag, startPoint x: 518, startPoint y: 126, endPoint x: 549, endPoint y: 128, distance: 31.3
click at [549, 128] on p "Please take a look at the sections below to find the answers you’re looking for…" at bounding box center [557, 115] width 264 height 34
click at [652, 104] on icon "Editor contextual toolbar" at bounding box center [648, 107] width 9 height 9
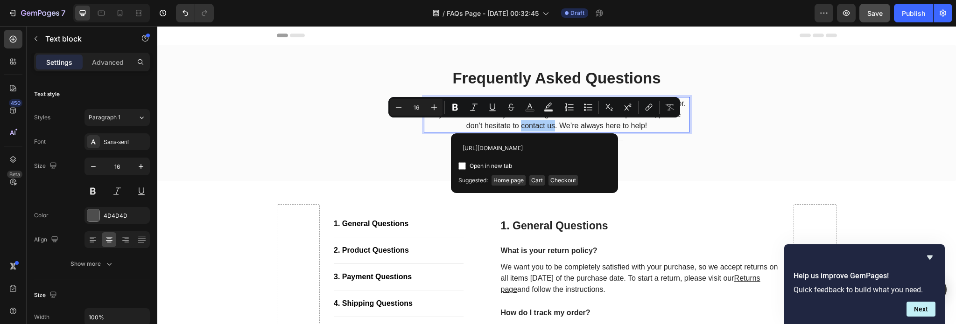
scroll to position [0, 21]
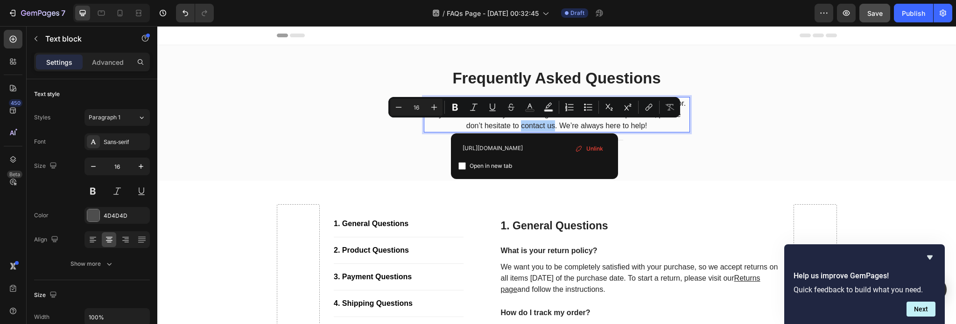
type input "[URL][DOMAIN_NAME]"
click at [461, 165] on input "Editor contextual toolbar" at bounding box center [461, 165] width 7 height 7
checkbox input "true"
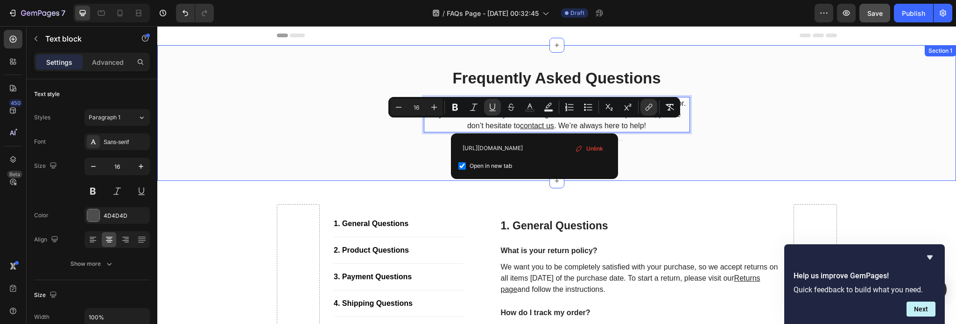
click at [820, 105] on div "Frequently Asked Questions Heading Please take a look at the sections below to …" at bounding box center [556, 113] width 785 height 108
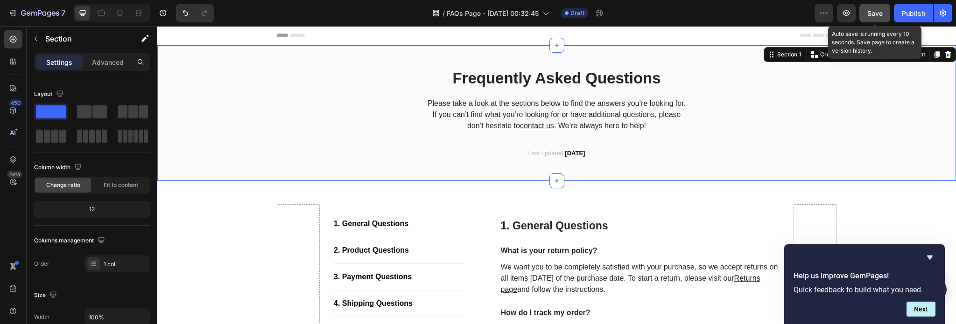
click at [869, 7] on button "Save" at bounding box center [874, 13] width 31 height 19
click at [878, 9] on span "Save" at bounding box center [874, 13] width 15 height 8
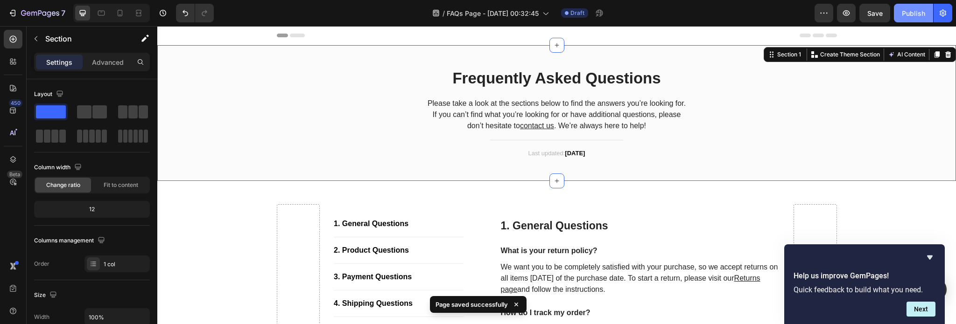
click at [916, 10] on div "Publish" at bounding box center [913, 13] width 23 height 10
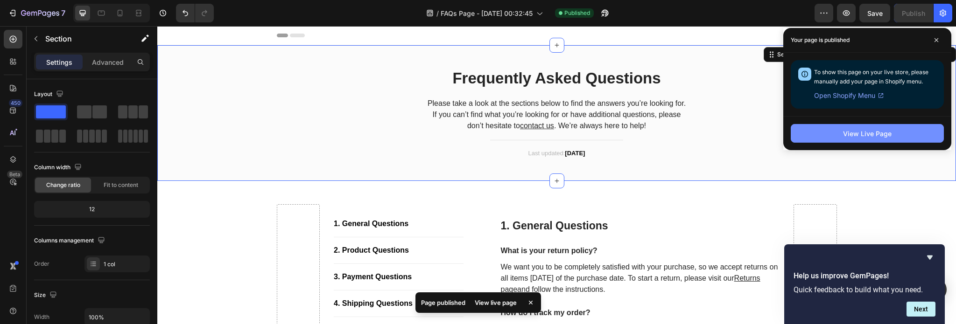
click at [859, 133] on div "View Live Page" at bounding box center [867, 134] width 49 height 10
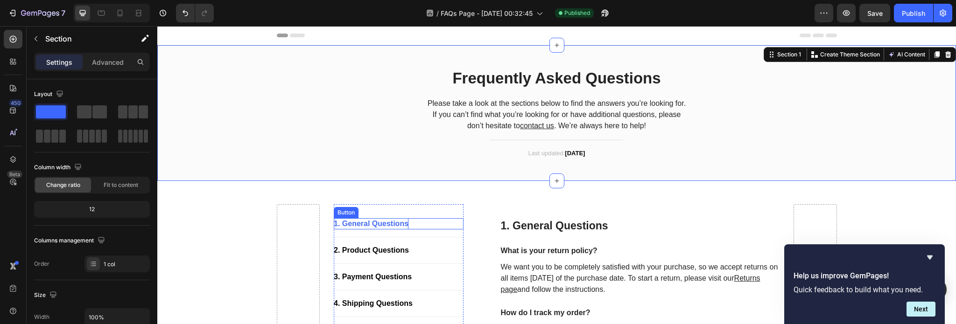
click at [393, 222] on div "1. General Questions" at bounding box center [371, 223] width 75 height 11
